Goal: Task Accomplishment & Management: Manage account settings

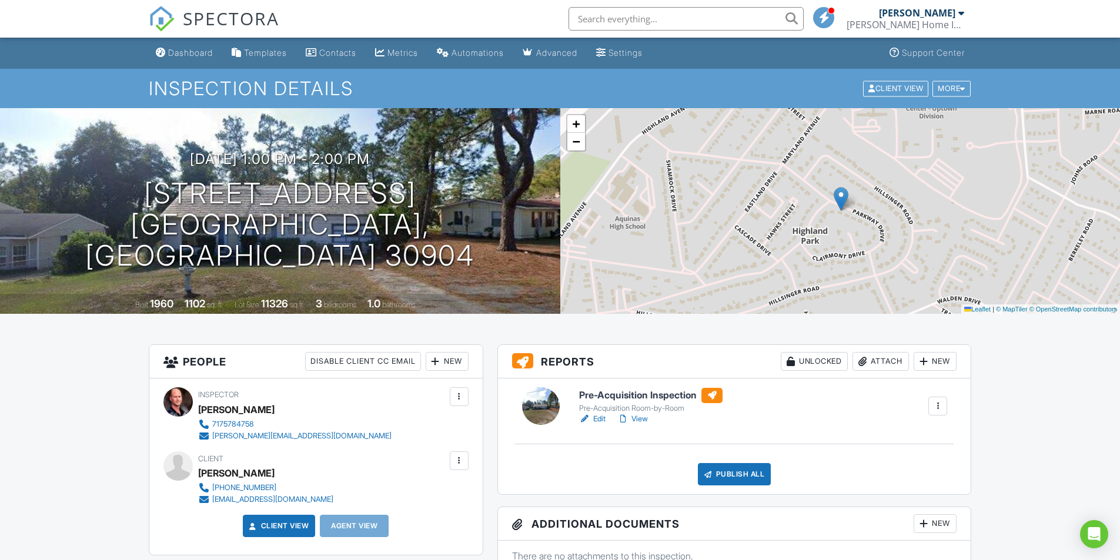
click at [891, 360] on div "Attach" at bounding box center [881, 361] width 56 height 19
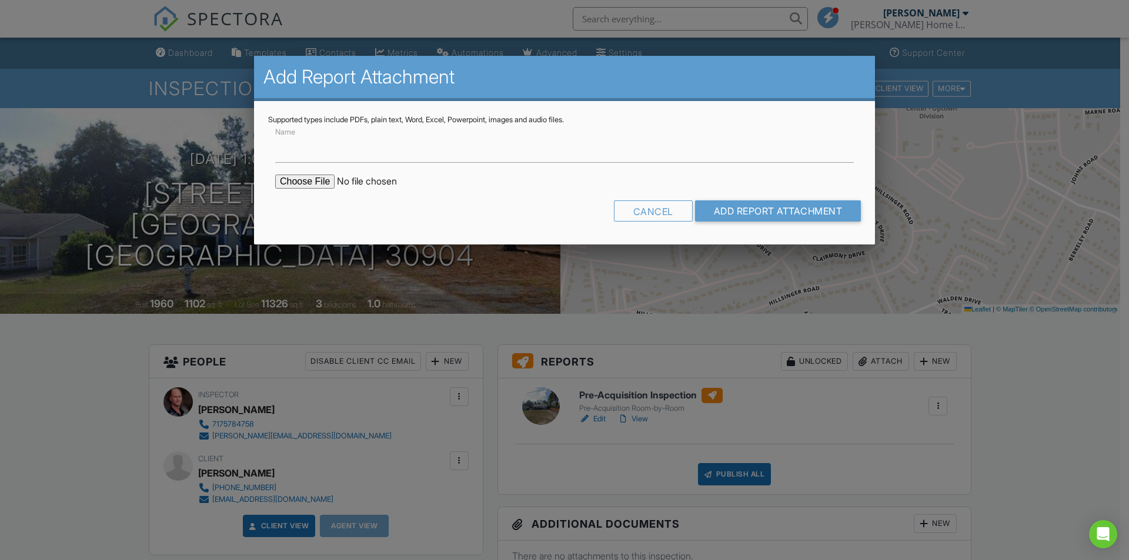
click at [318, 186] on input "file" at bounding box center [375, 182] width 200 height 14
type input "C:\fakepath\2520 Parkway Dr Reno Estimate - SUMMARY.pdf"
click at [749, 208] on input "Add Report Attachment" at bounding box center [778, 211] width 166 height 21
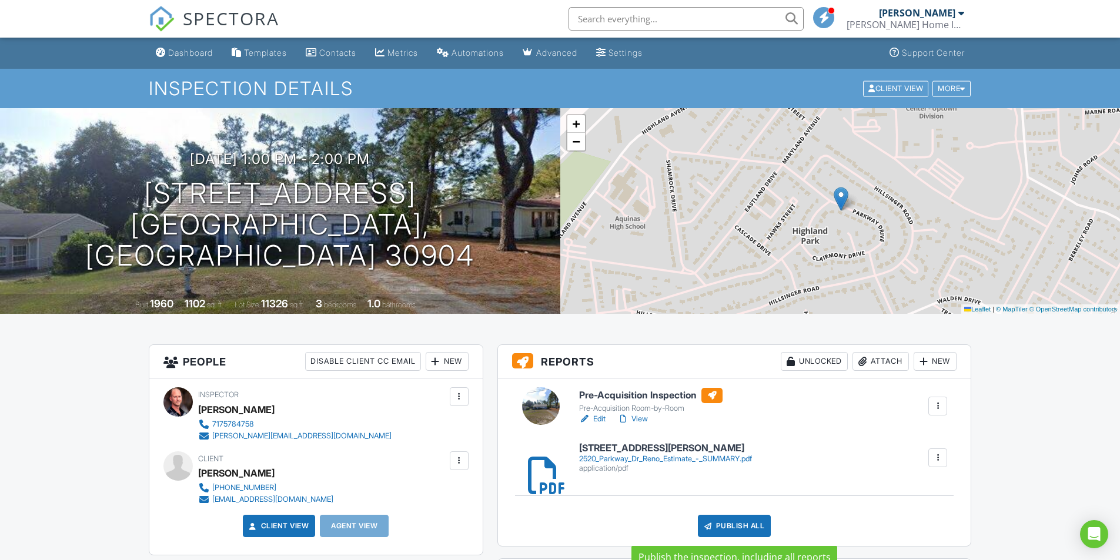
click at [755, 523] on div "Publish All" at bounding box center [735, 526] width 74 height 22
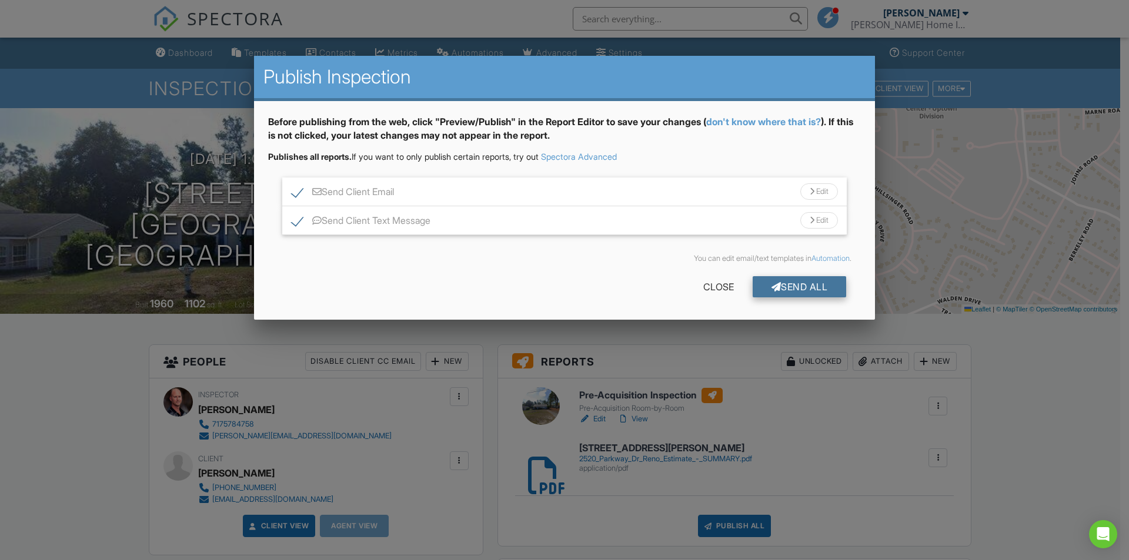
click at [798, 285] on div "Send All" at bounding box center [800, 286] width 94 height 21
